Goal: Task Accomplishment & Management: Manage account settings

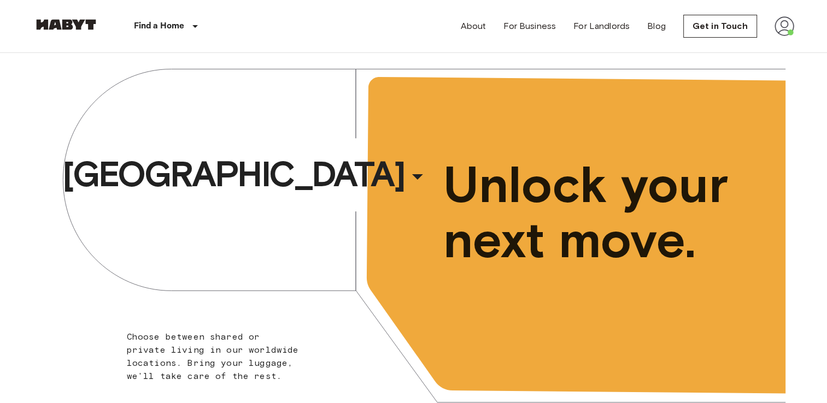
click at [782, 30] on img at bounding box center [784, 26] width 20 height 20
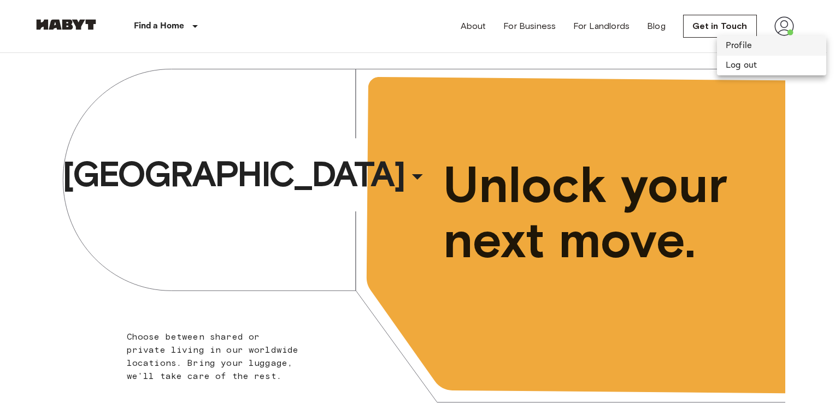
click at [743, 45] on li "Profile" at bounding box center [771, 46] width 109 height 20
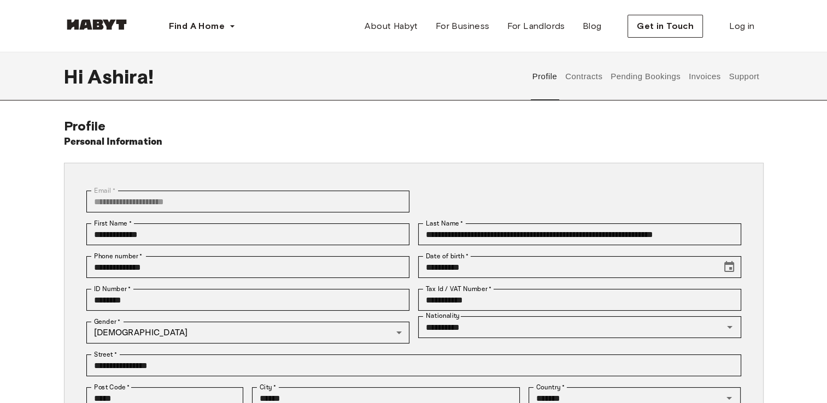
click at [599, 73] on button "Contracts" at bounding box center [584, 76] width 40 height 48
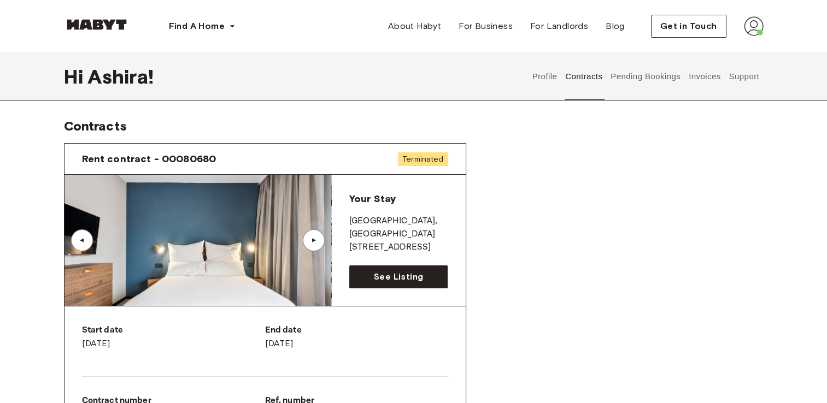
click at [430, 163] on span "Terminated" at bounding box center [423, 159] width 50 height 14
click at [543, 72] on button "Profile" at bounding box center [545, 76] width 28 height 48
